Goal: Information Seeking & Learning: Learn about a topic

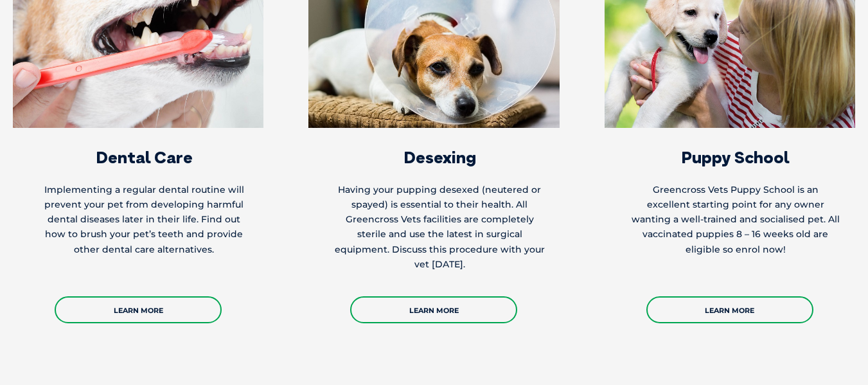
scroll to position [4498, 0]
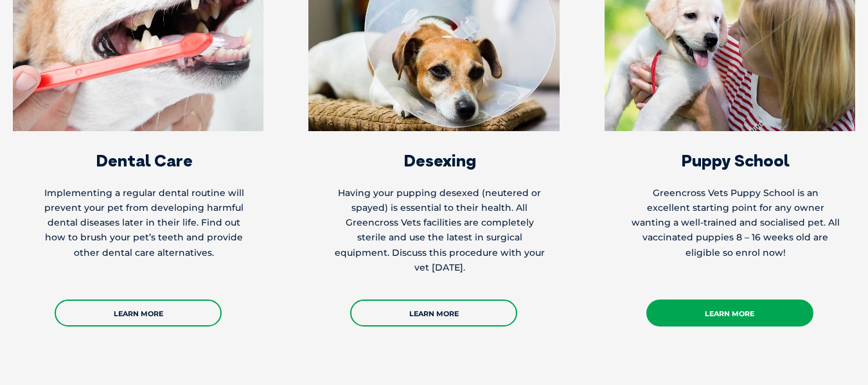
click at [754, 299] on link "Learn More" at bounding box center [729, 312] width 167 height 27
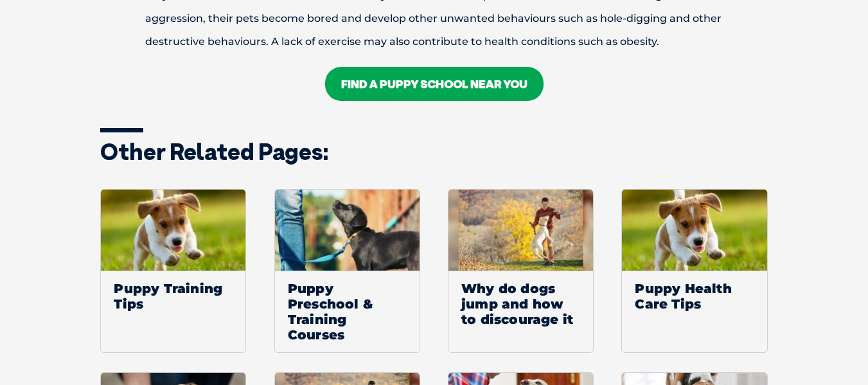
scroll to position [1928, 0]
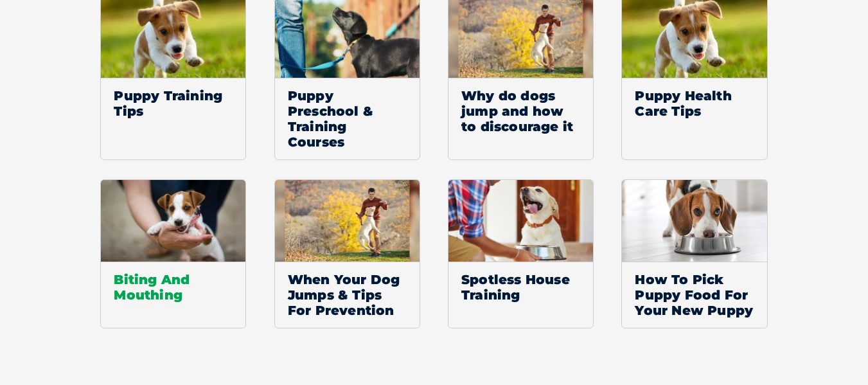
click at [131, 280] on span "Biting And Mouthing" at bounding box center [173, 287] width 145 height 51
